Goal: Transaction & Acquisition: Book appointment/travel/reservation

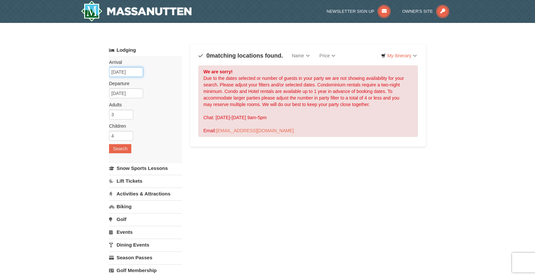
click at [126, 74] on input "11/07/2025" at bounding box center [126, 72] width 34 height 10
click at [446, 86] on div "× Categories Map List Filter My Itinerary Questions? 1-540-289-9441 Lodging Arr…" at bounding box center [267, 209] width 535 height 373
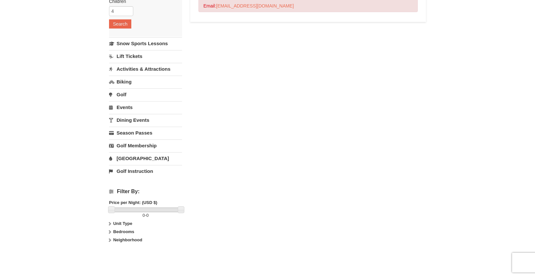
scroll to position [119, 0]
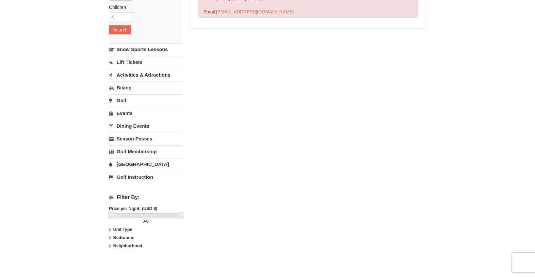
click at [123, 165] on link "[GEOGRAPHIC_DATA]" at bounding box center [145, 164] width 73 height 12
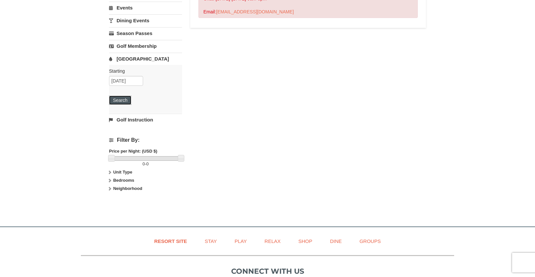
click at [121, 102] on button "Search" at bounding box center [120, 100] width 22 height 9
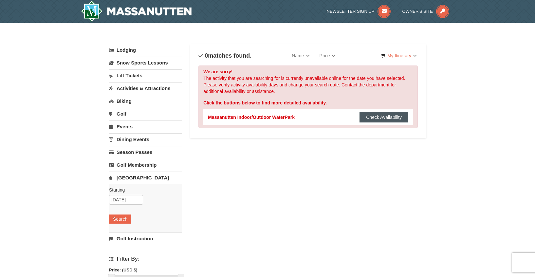
click at [396, 119] on button "Check Availability" at bounding box center [384, 117] width 49 height 10
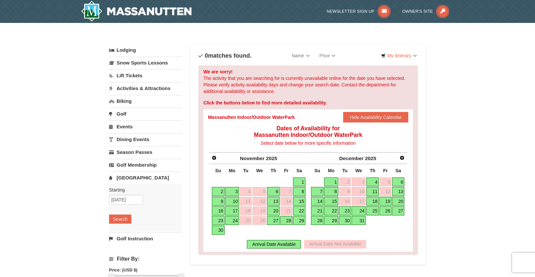
click at [289, 193] on link "7" at bounding box center [286, 191] width 12 height 9
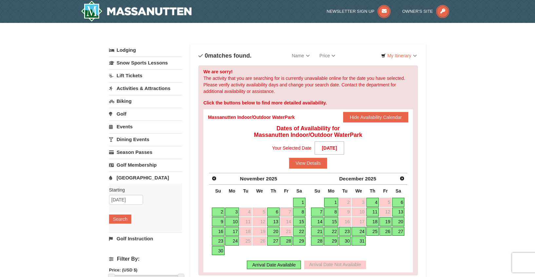
click at [299, 169] on div "Dates of Availability for Massanutten Indoor/Outdoor WaterPark Select date belo…" at bounding box center [308, 198] width 200 height 147
click at [304, 162] on button "View Details" at bounding box center [308, 163] width 38 height 10
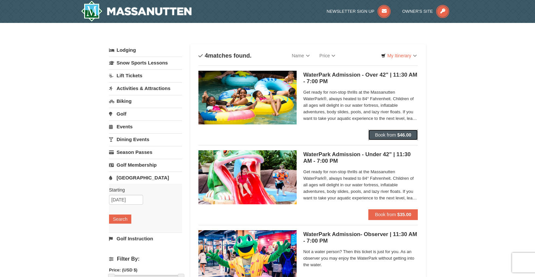
click at [389, 135] on span "Book from" at bounding box center [385, 134] width 21 height 5
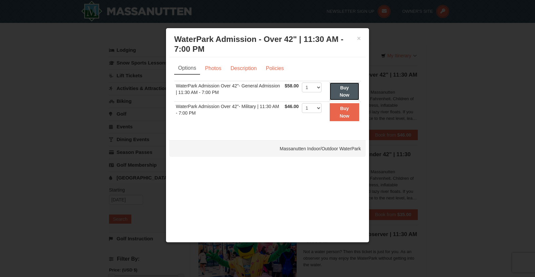
click at [345, 99] on button "Buy Now" at bounding box center [344, 92] width 29 height 18
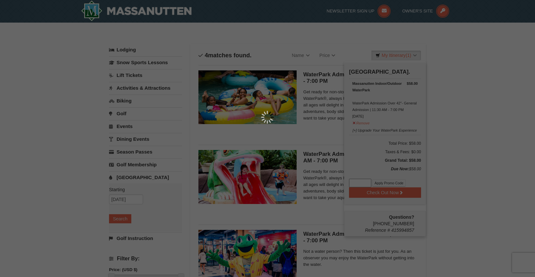
scroll to position [2, 0]
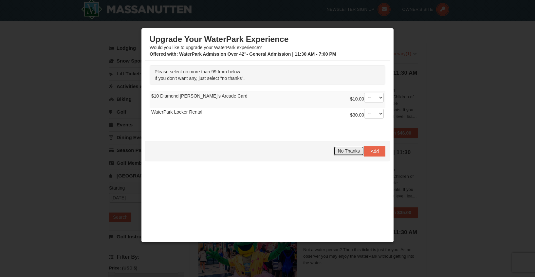
click at [340, 154] on button "No Thanks" at bounding box center [349, 151] width 30 height 10
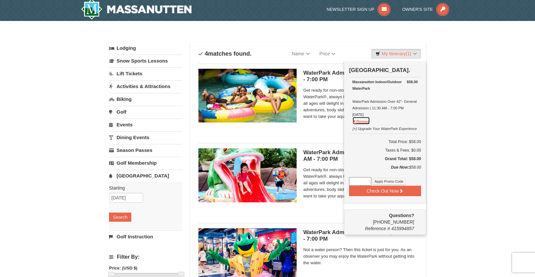
click at [364, 122] on button "Remove" at bounding box center [361, 121] width 18 height 8
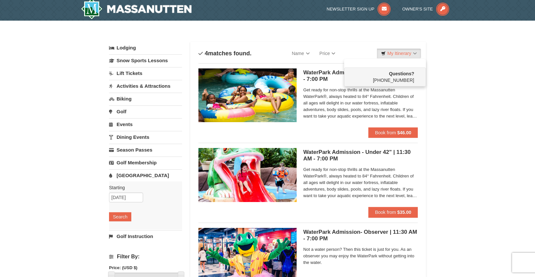
scroll to position [0, 0]
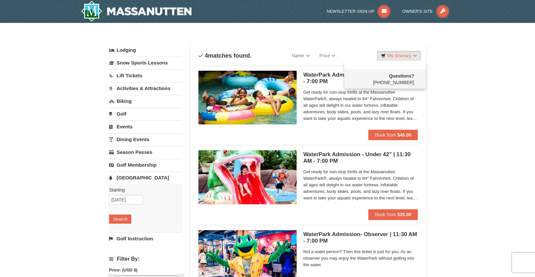
click at [504, 89] on div "× Categories List Filter My Itinerary Questions? [PHONE_NUMBER] Lodging Arrival…" at bounding box center [267, 213] width 535 height 380
click at [135, 237] on link "Golf Instruction" at bounding box center [145, 239] width 73 height 12
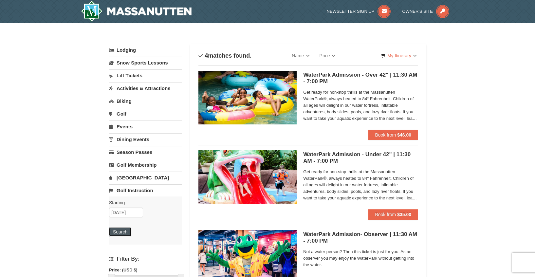
click at [125, 233] on button "Search" at bounding box center [120, 231] width 22 height 9
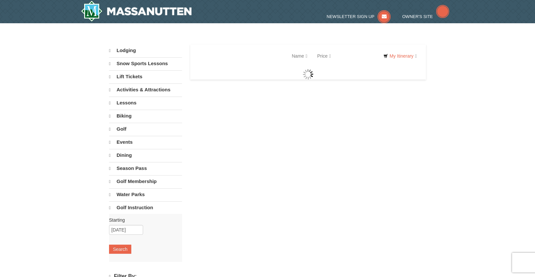
select select "9"
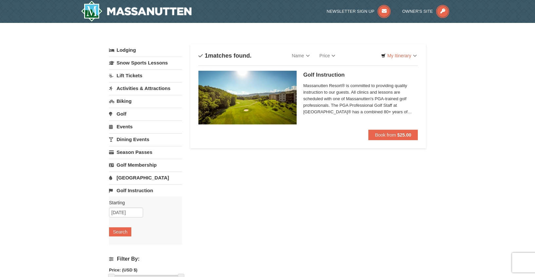
click at [121, 114] on link "Golf" at bounding box center [145, 114] width 73 height 12
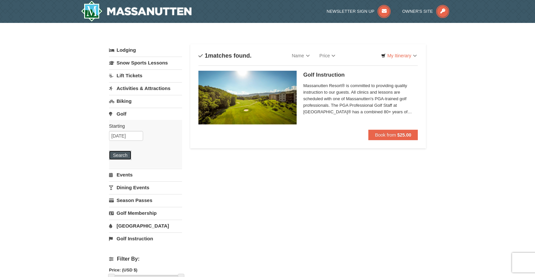
click at [119, 155] on button "Search" at bounding box center [120, 155] width 22 height 9
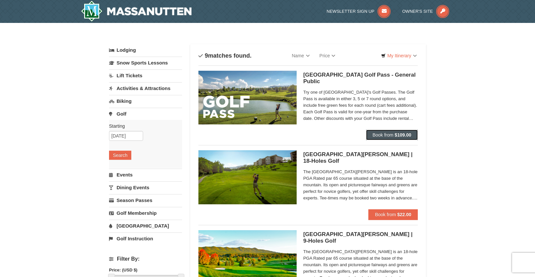
click at [404, 134] on strong "$109.00" at bounding box center [403, 134] width 17 height 5
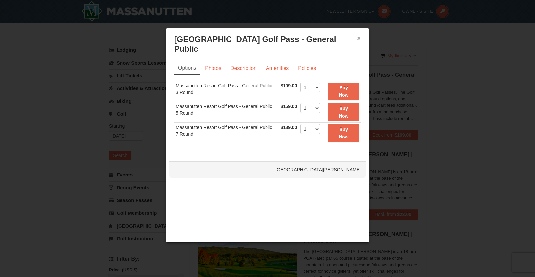
click at [360, 39] on button "×" at bounding box center [359, 38] width 4 height 7
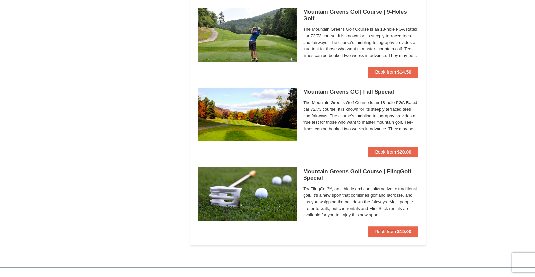
scroll to position [557, 0]
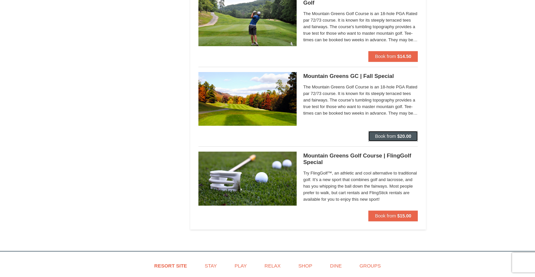
click at [403, 138] on strong "$20.00" at bounding box center [404, 136] width 14 height 5
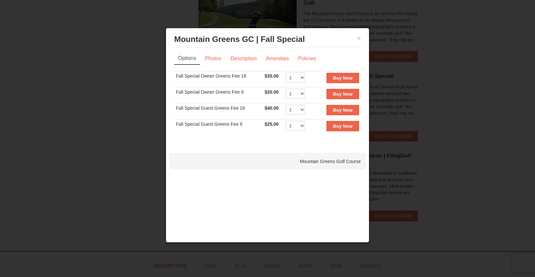
click at [357, 39] on h3 "Mountain Greens GC | Fall Special Mountain Greens Golf Course" at bounding box center [267, 39] width 187 height 10
click at [358, 38] on button "×" at bounding box center [359, 38] width 4 height 7
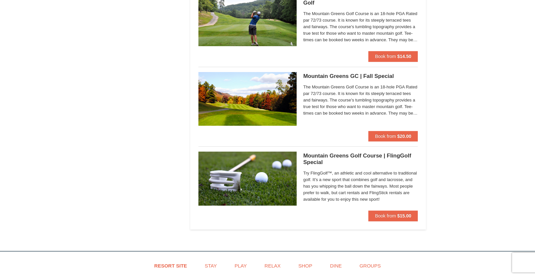
click at [323, 157] on h5 "Mountain Greens Golf Course | FlingGolf Special Mountain Greens Golf Course" at bounding box center [360, 159] width 115 height 13
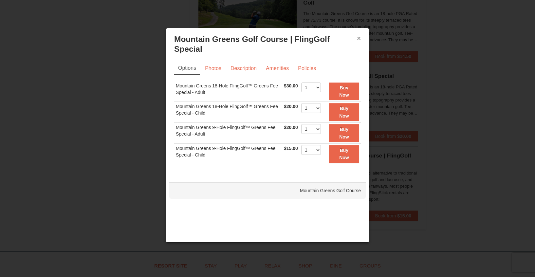
click at [359, 38] on button "×" at bounding box center [359, 38] width 4 height 7
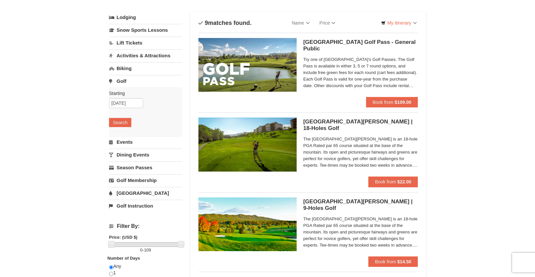
scroll to position [0, 0]
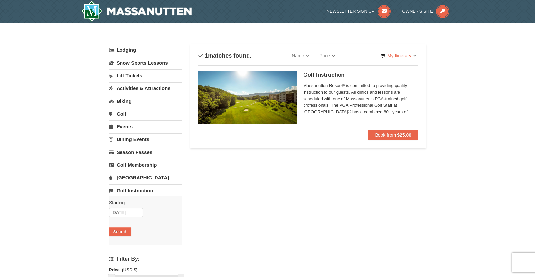
click at [129, 176] on link "[GEOGRAPHIC_DATA]" at bounding box center [145, 178] width 73 height 12
click at [122, 217] on button "Search" at bounding box center [120, 219] width 22 height 9
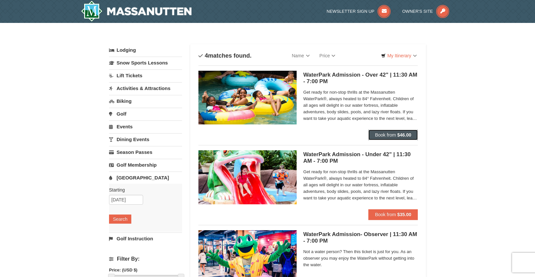
click at [411, 136] on strong "$46.00" at bounding box center [404, 134] width 14 height 5
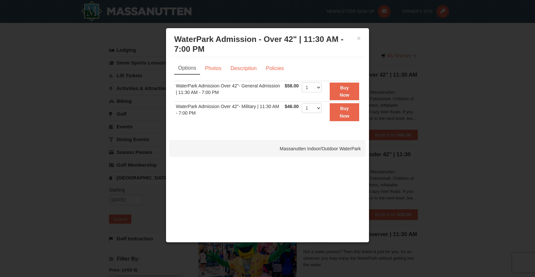
click at [357, 38] on h3 "WaterPark Admission - Over 42" | 11:30 AM - 7:00 PM Massanutten Indoor/Outdoor …" at bounding box center [267, 44] width 187 height 20
click at [360, 39] on button "×" at bounding box center [359, 38] width 4 height 7
